Goal: Information Seeking & Learning: Learn about a topic

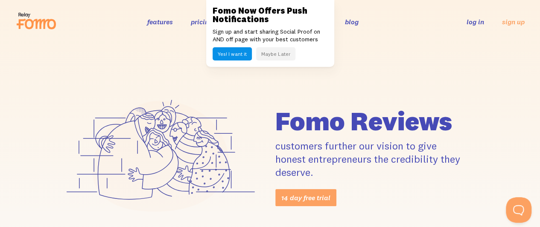
click at [276, 53] on button "Maybe Later" at bounding box center [275, 53] width 39 height 13
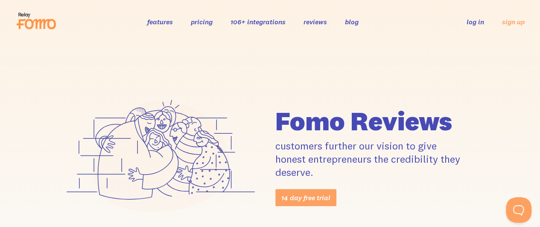
click at [311, 18] on link "reviews" at bounding box center [314, 21] width 23 height 9
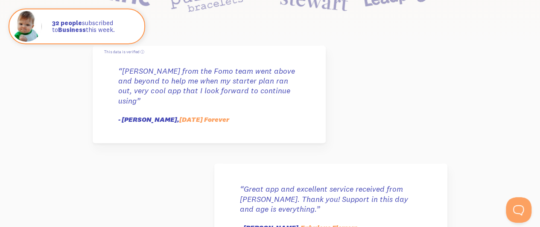
scroll to position [299, 0]
